Goal: Check status: Check status

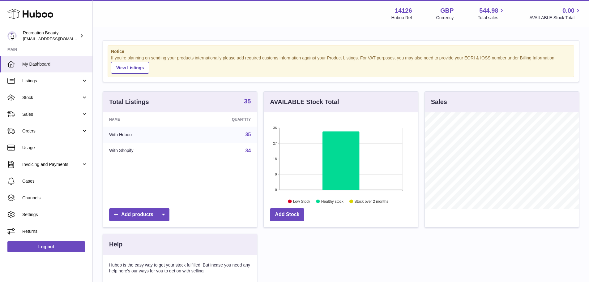
scroll to position [96, 154]
click at [44, 115] on span "Sales" at bounding box center [51, 114] width 59 height 6
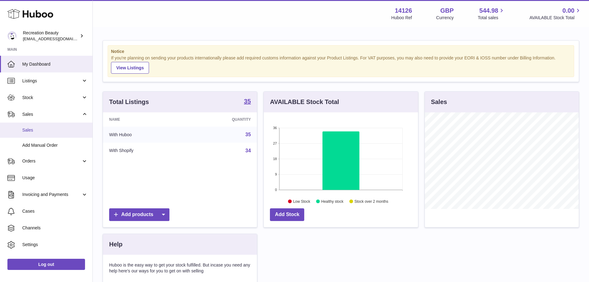
click at [48, 128] on span "Sales" at bounding box center [55, 130] width 66 height 6
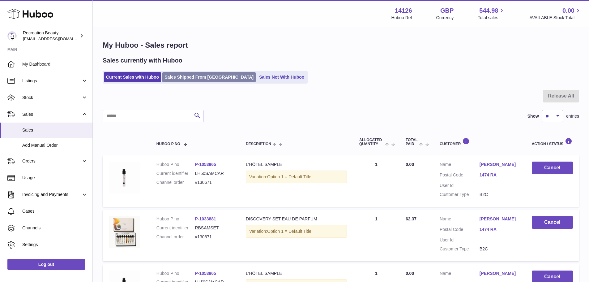
click at [199, 77] on link "Sales Shipped From Huboo" at bounding box center [208, 77] width 93 height 10
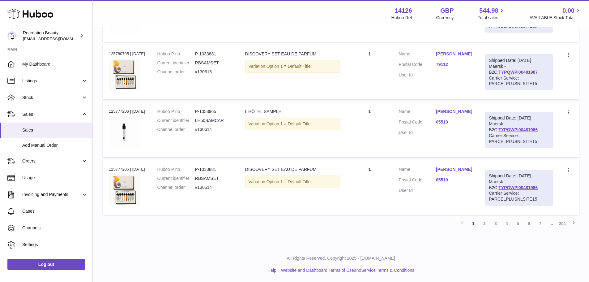
scroll to position [506, 0]
click at [560, 222] on link "201" at bounding box center [562, 222] width 11 height 11
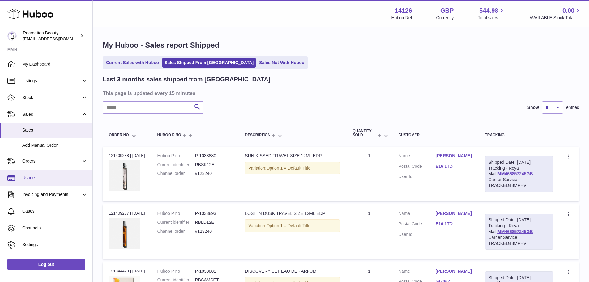
click at [41, 176] on span "Usage" at bounding box center [55, 178] width 66 height 6
